Goal: Information Seeking & Learning: Find specific fact

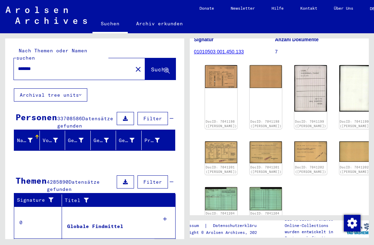
scroll to position [95, 2]
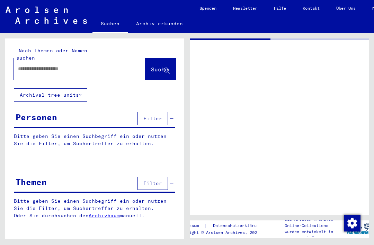
type input "*******"
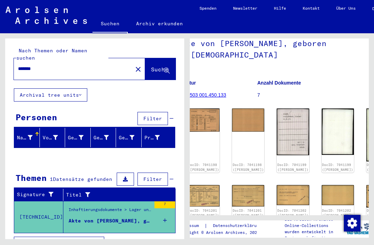
scroll to position [50, 9]
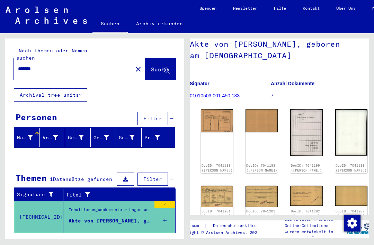
click at [246, 129] on div "DocID: 7041198 ([PERSON_NAME])" at bounding box center [262, 141] width 32 height 64
click at [211, 186] on img at bounding box center [217, 196] width 32 height 21
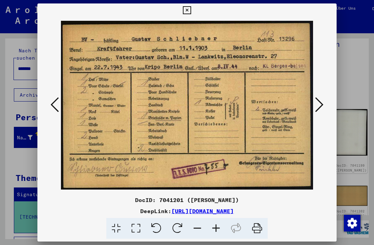
click at [313, 114] on button at bounding box center [319, 105] width 12 height 20
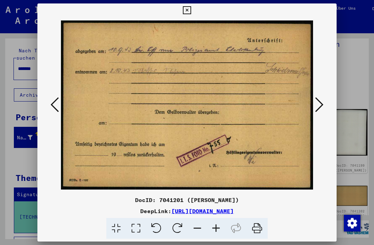
click at [361, 92] on div at bounding box center [187, 122] width 374 height 245
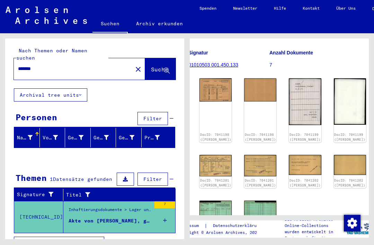
scroll to position [88, 10]
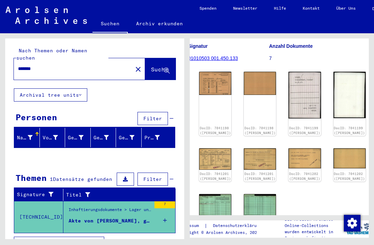
click at [288, 153] on img at bounding box center [304, 158] width 32 height 20
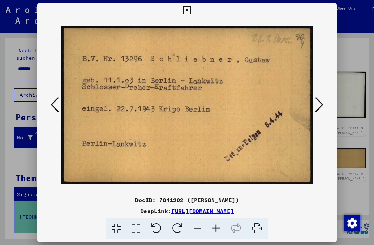
click at [347, 138] on div at bounding box center [187, 122] width 374 height 245
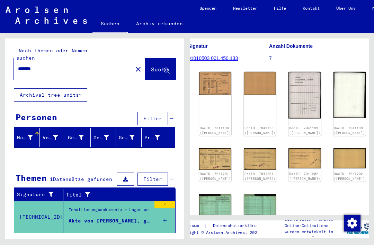
click at [212, 218] on link "DocID: 7041204 ([PERSON_NAME])" at bounding box center [215, 222] width 31 height 9
click at [215, 83] on img at bounding box center [215, 83] width 32 height 23
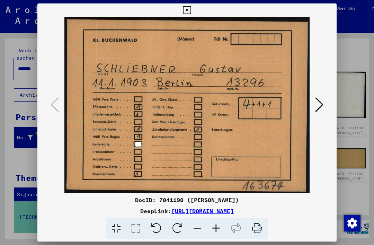
click at [313, 104] on button at bounding box center [319, 105] width 12 height 20
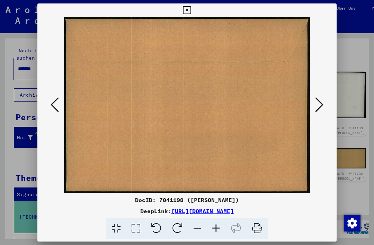
click at [313, 106] on button at bounding box center [319, 105] width 12 height 20
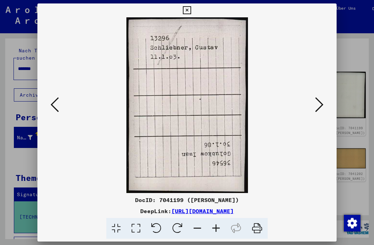
click at [315, 108] on icon at bounding box center [319, 104] width 8 height 17
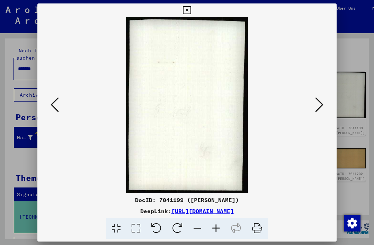
click at [313, 113] on button at bounding box center [319, 105] width 12 height 20
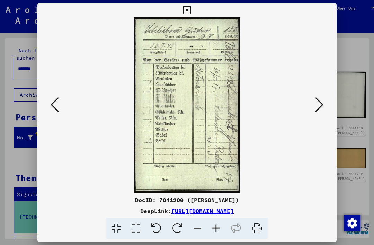
click at [315, 110] on icon at bounding box center [319, 104] width 8 height 17
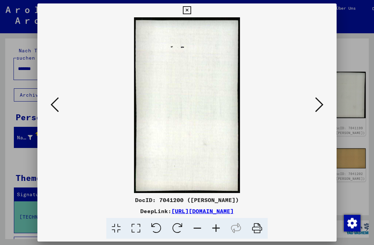
click at [313, 115] on button at bounding box center [319, 105] width 12 height 20
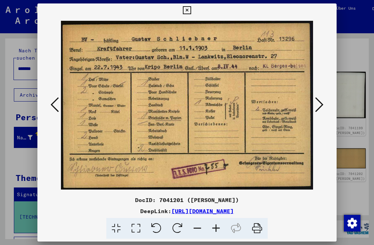
click at [193, 9] on button at bounding box center [187, 10] width 12 height 14
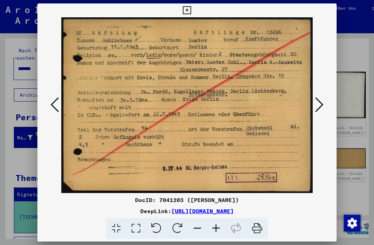
click at [193, 11] on button at bounding box center [187, 10] width 12 height 14
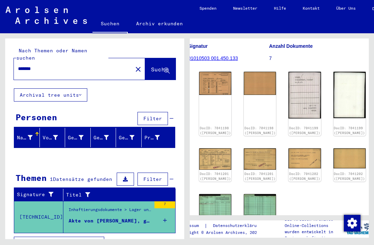
click at [90, 65] on input "*******" at bounding box center [73, 68] width 110 height 7
click at [131, 63] on button "close" at bounding box center [138, 69] width 14 height 14
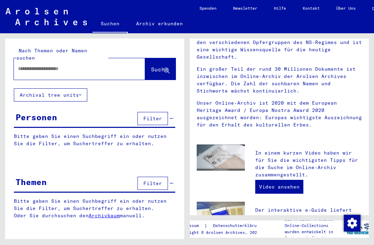
click at [36, 65] on input "text" at bounding box center [71, 68] width 106 height 7
type input "*****"
click at [166, 68] on icon at bounding box center [167, 71] width 6 height 6
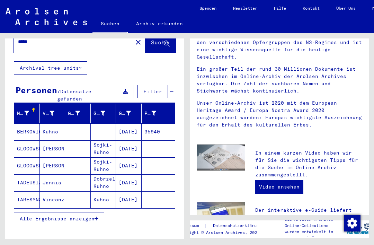
scroll to position [28, 0]
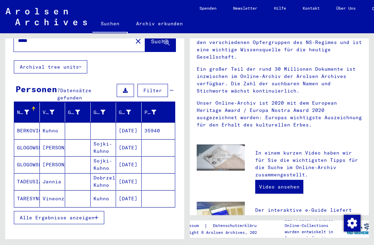
click at [56, 124] on mat-cell "Kuhno" at bounding box center [53, 130] width 26 height 17
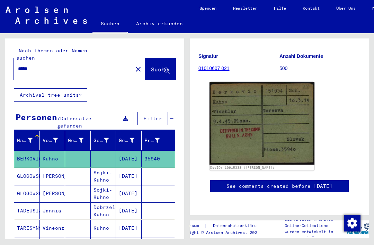
click at [131, 68] on button "close" at bounding box center [138, 69] width 14 height 14
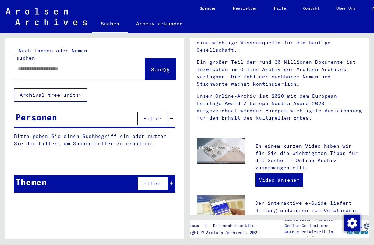
click at [100, 65] on input "text" at bounding box center [71, 68] width 106 height 7
type input "**********"
click at [161, 66] on span "Suche" at bounding box center [159, 69] width 17 height 7
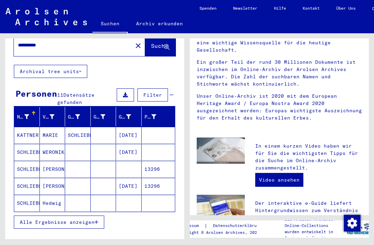
scroll to position [22, 0]
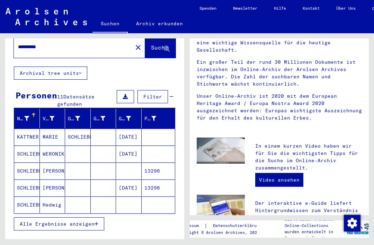
click at [50, 196] on mat-cell "Hedwig" at bounding box center [53, 204] width 26 height 17
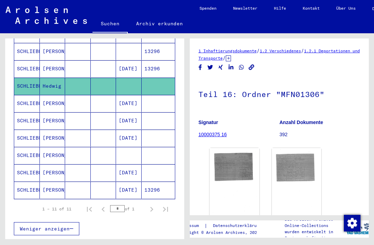
scroll to position [141, 0]
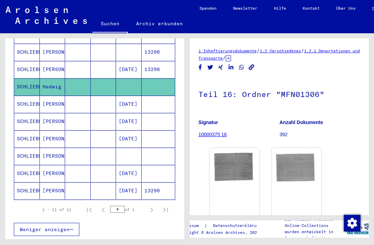
click at [51, 166] on mat-cell "[PERSON_NAME]" at bounding box center [53, 173] width 26 height 17
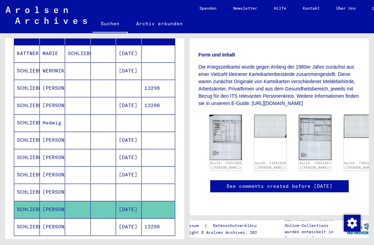
scroll to position [86, 0]
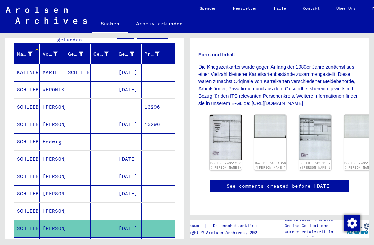
click at [57, 121] on mat-cell "[PERSON_NAME]" at bounding box center [53, 124] width 26 height 17
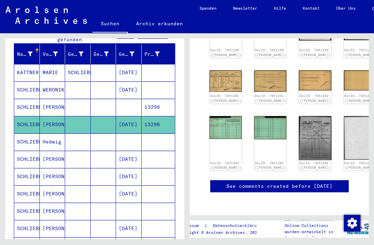
click at [86, 104] on mat-cell at bounding box center [78, 107] width 26 height 17
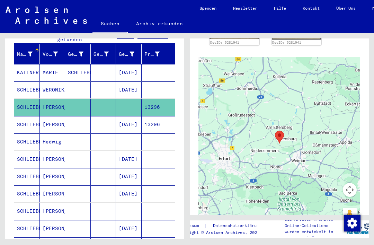
scroll to position [279, 0]
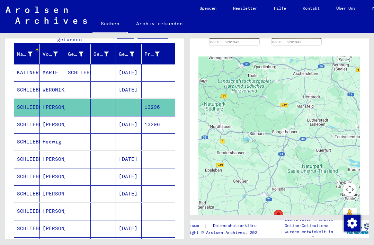
click at [29, 81] on mat-cell "SCHLIEBNER" at bounding box center [27, 89] width 26 height 17
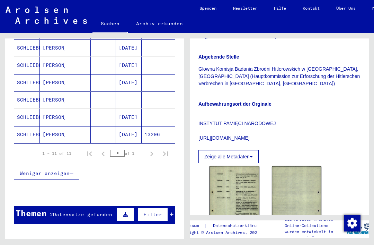
click at [44, 126] on mat-cell "[PERSON_NAME]" at bounding box center [53, 134] width 26 height 17
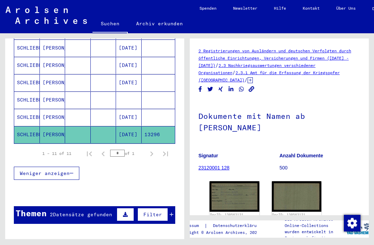
click at [41, 91] on mat-cell "[PERSON_NAME]" at bounding box center [53, 99] width 26 height 17
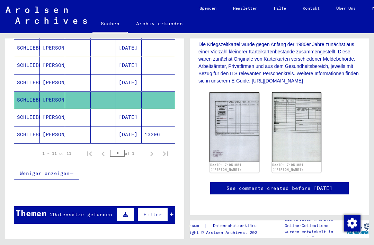
click at [247, 119] on img at bounding box center [234, 127] width 50 height 70
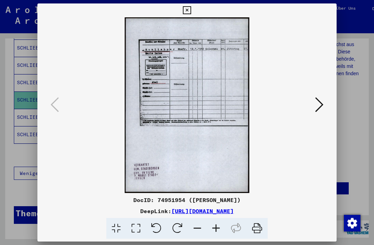
click at [368, 79] on div at bounding box center [187, 122] width 374 height 245
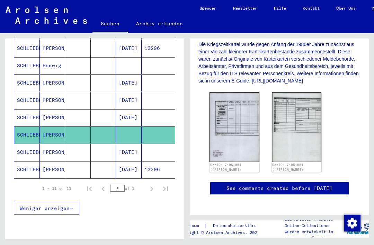
click at [49, 97] on mat-cell "[PERSON_NAME]" at bounding box center [53, 100] width 26 height 17
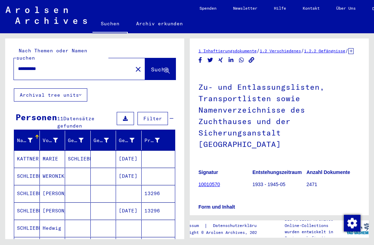
click at [123, 70] on div "**********" at bounding box center [79, 68] width 131 height 21
click at [134, 65] on mat-icon "close" at bounding box center [138, 69] width 8 height 8
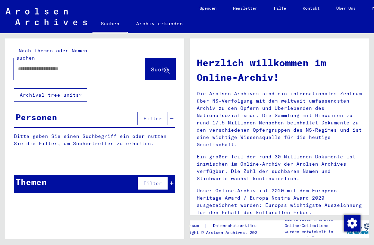
click at [128, 47] on div "Nach Themen oder Namen suchen Suche" at bounding box center [94, 63] width 179 height 50
click at [111, 65] on input "text" at bounding box center [71, 68] width 106 height 7
click at [151, 66] on span "Suche" at bounding box center [159, 69] width 17 height 7
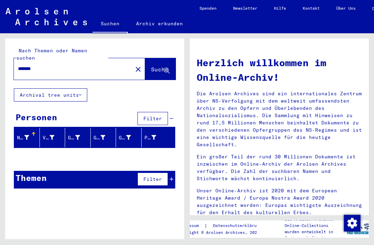
click at [58, 65] on input "*******" at bounding box center [71, 68] width 106 height 7
type input "*"
type input "**********"
click at [167, 70] on button "Suche" at bounding box center [160, 68] width 30 height 21
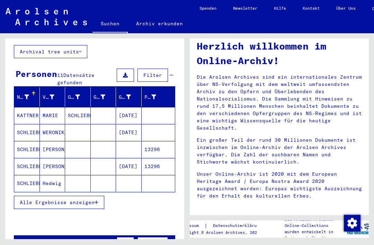
click at [49, 108] on mat-cell "MARIE" at bounding box center [53, 115] width 26 height 17
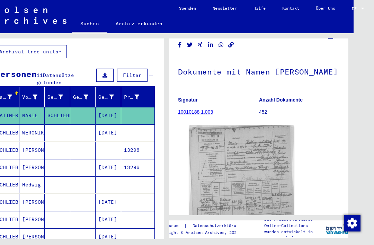
click at [272, 167] on img at bounding box center [241, 173] width 105 height 96
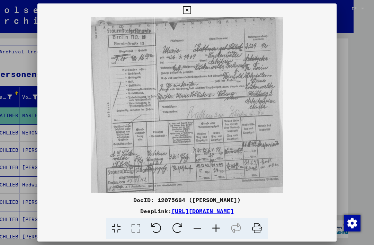
click at [193, 12] on div at bounding box center [187, 10] width 12 height 14
click at [191, 7] on icon at bounding box center [187, 10] width 8 height 8
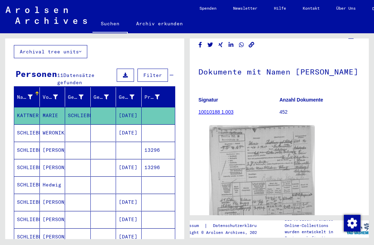
scroll to position [16, 0]
click at [48, 176] on mat-cell "Hedwig" at bounding box center [53, 184] width 26 height 17
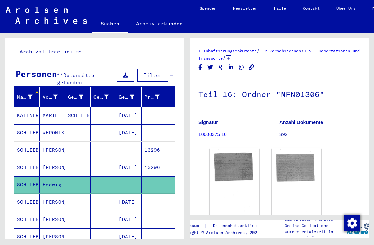
click at [301, 156] on img at bounding box center [297, 182] width 50 height 69
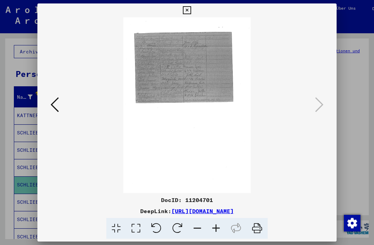
click at [347, 123] on div at bounding box center [187, 122] width 374 height 245
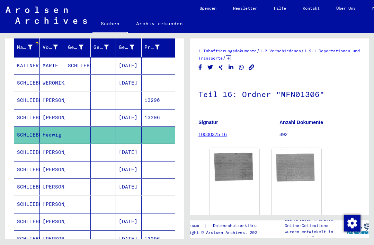
scroll to position [96, 0]
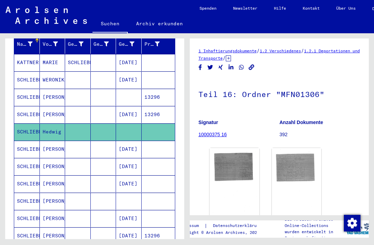
click at [64, 71] on mat-cell "WERONIKA" at bounding box center [53, 79] width 26 height 17
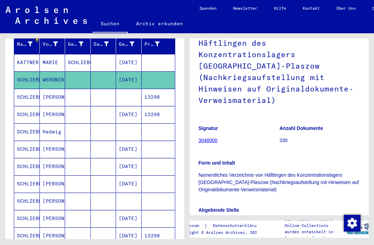
click at [50, 210] on mat-cell "[PERSON_NAME]" at bounding box center [53, 218] width 26 height 17
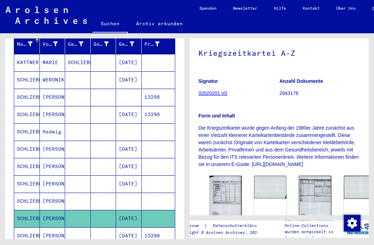
click at [53, 193] on mat-cell "[PERSON_NAME]" at bounding box center [53, 201] width 26 height 17
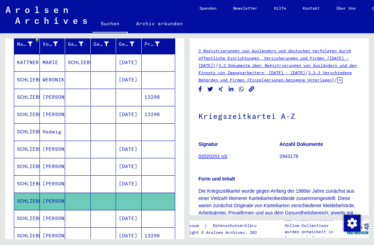
click at [57, 210] on mat-cell "[PERSON_NAME]" at bounding box center [53, 218] width 26 height 17
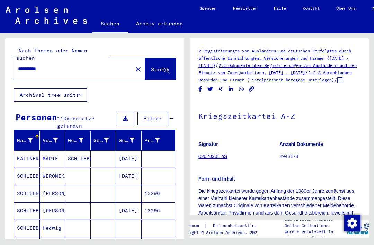
click at [134, 65] on mat-icon "close" at bounding box center [138, 69] width 8 height 8
